Goal: Transaction & Acquisition: Purchase product/service

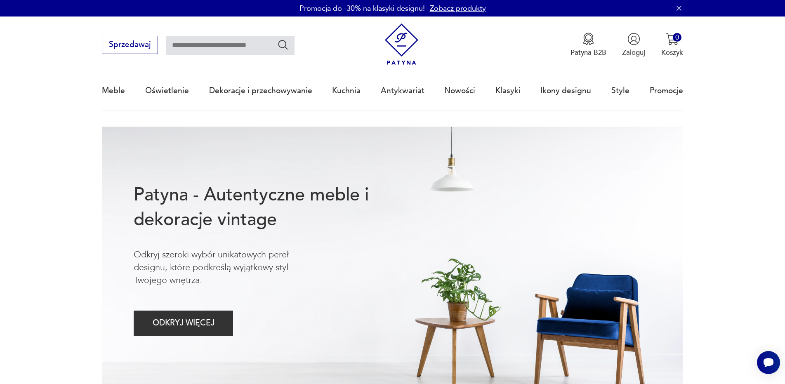
click at [218, 49] on input "text" at bounding box center [230, 45] width 129 height 19
click at [222, 39] on input "text" at bounding box center [230, 45] width 129 height 19
type input "**********"
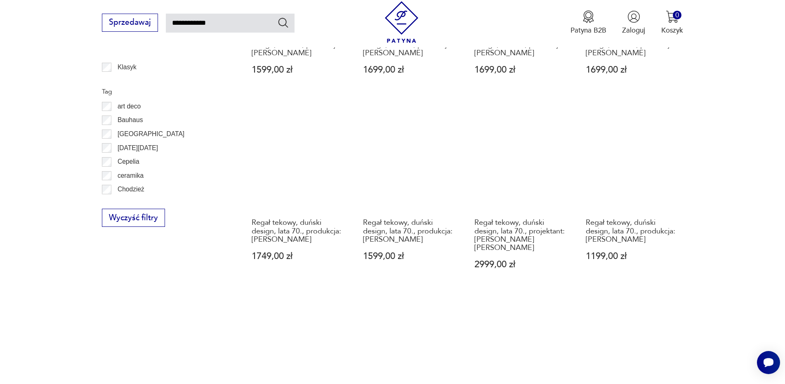
scroll to position [630, 0]
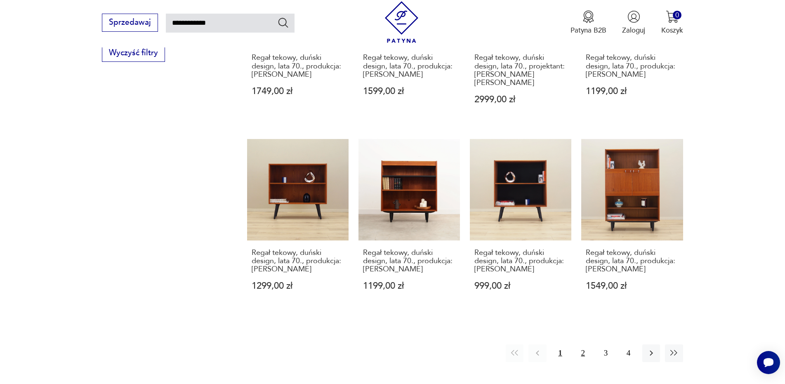
click at [580, 345] on button "2" at bounding box center [583, 353] width 18 height 18
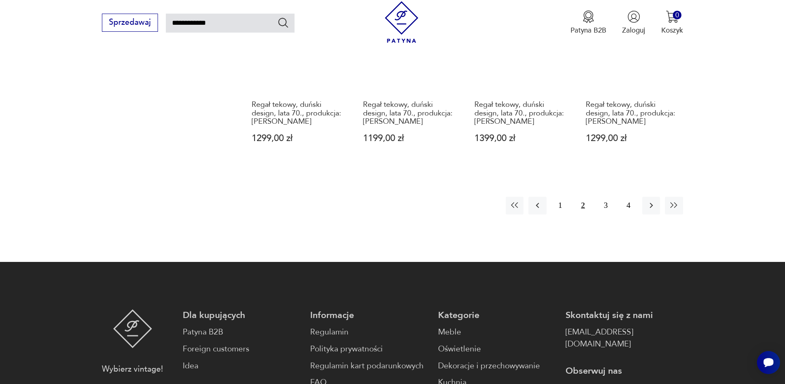
scroll to position [831, 0]
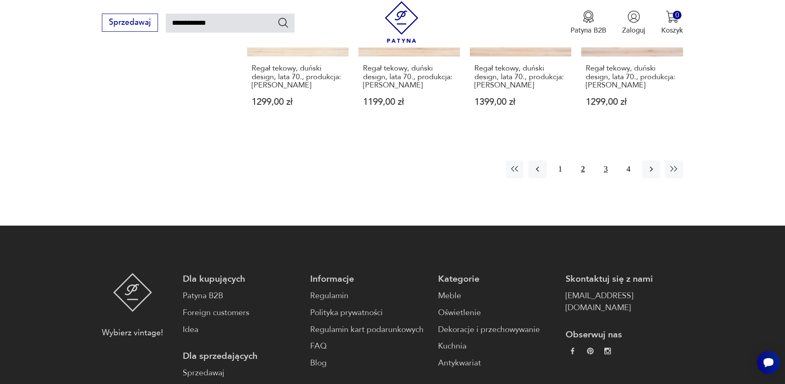
click at [607, 160] on button "3" at bounding box center [606, 169] width 18 height 18
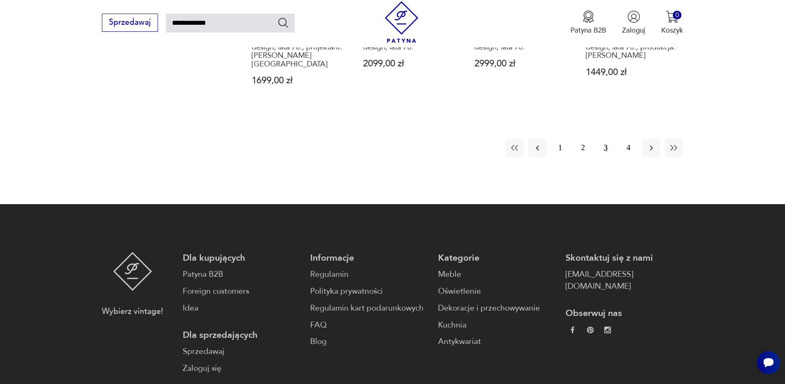
scroll to position [913, 0]
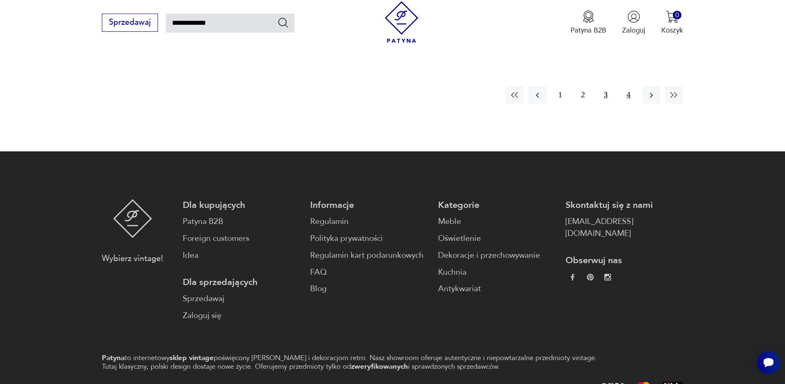
click at [629, 86] on button "4" at bounding box center [628, 95] width 18 height 18
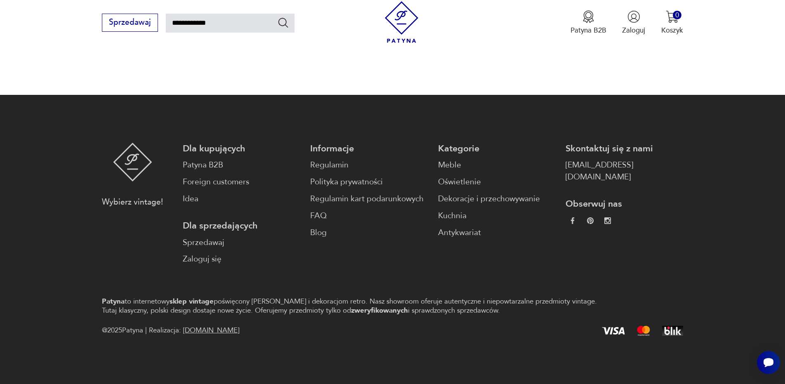
scroll to position [47, 0]
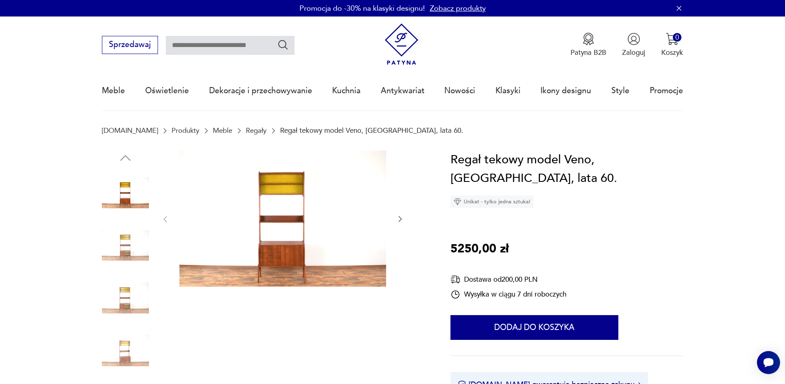
click at [120, 243] on img at bounding box center [125, 245] width 47 height 47
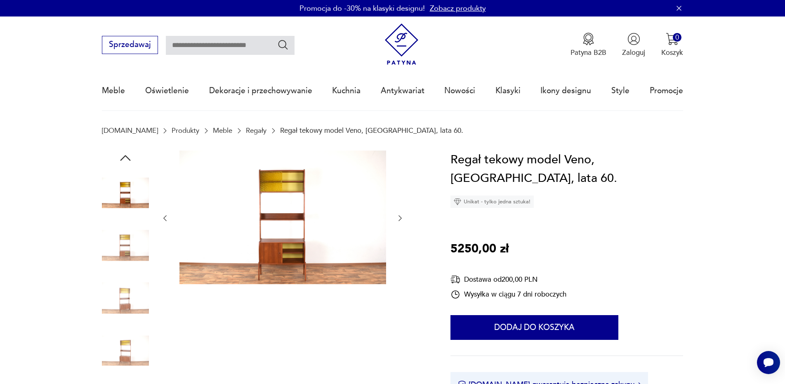
click at [127, 183] on img at bounding box center [125, 192] width 47 height 47
click at [125, 253] on img at bounding box center [125, 245] width 47 height 47
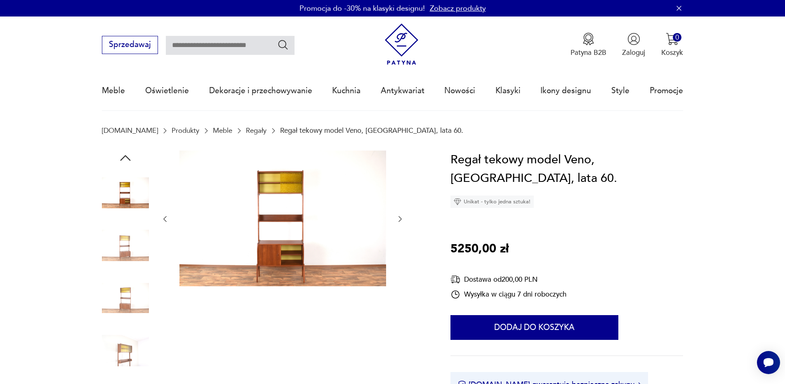
click at [400, 220] on icon "button" at bounding box center [400, 219] width 8 height 8
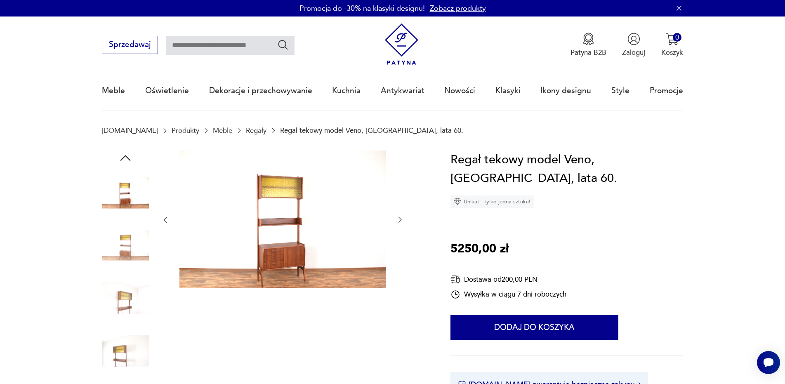
click at [400, 220] on icon "button" at bounding box center [400, 220] width 8 height 8
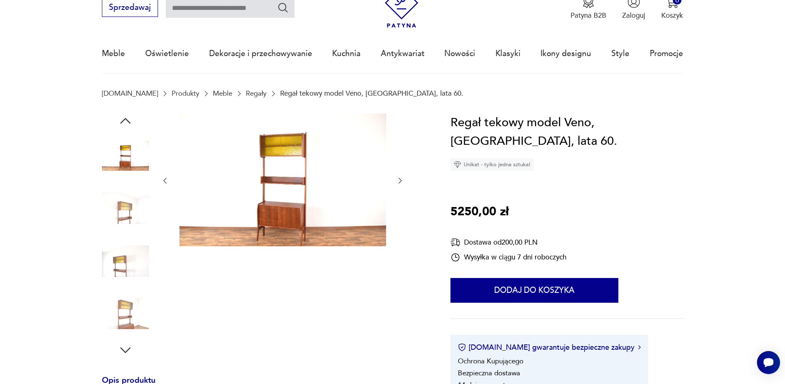
scroll to position [165, 0]
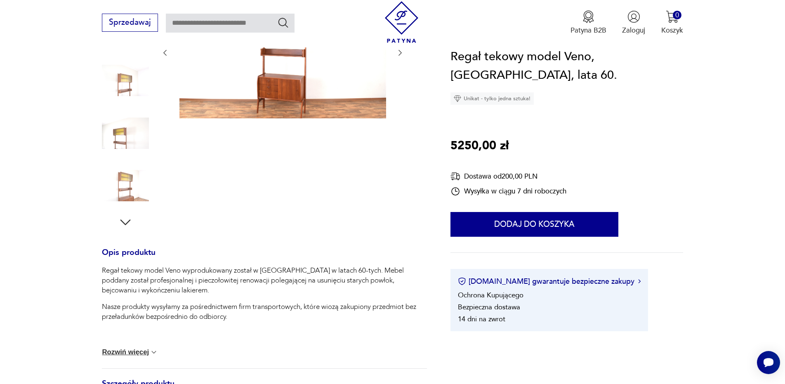
click at [102, 270] on p "Regał tekowy model Veno wyprodukowany został w [GEOGRAPHIC_DATA] w latach 60-ty…" at bounding box center [264, 281] width 325 height 30
